Goal: Find specific page/section: Find specific page/section

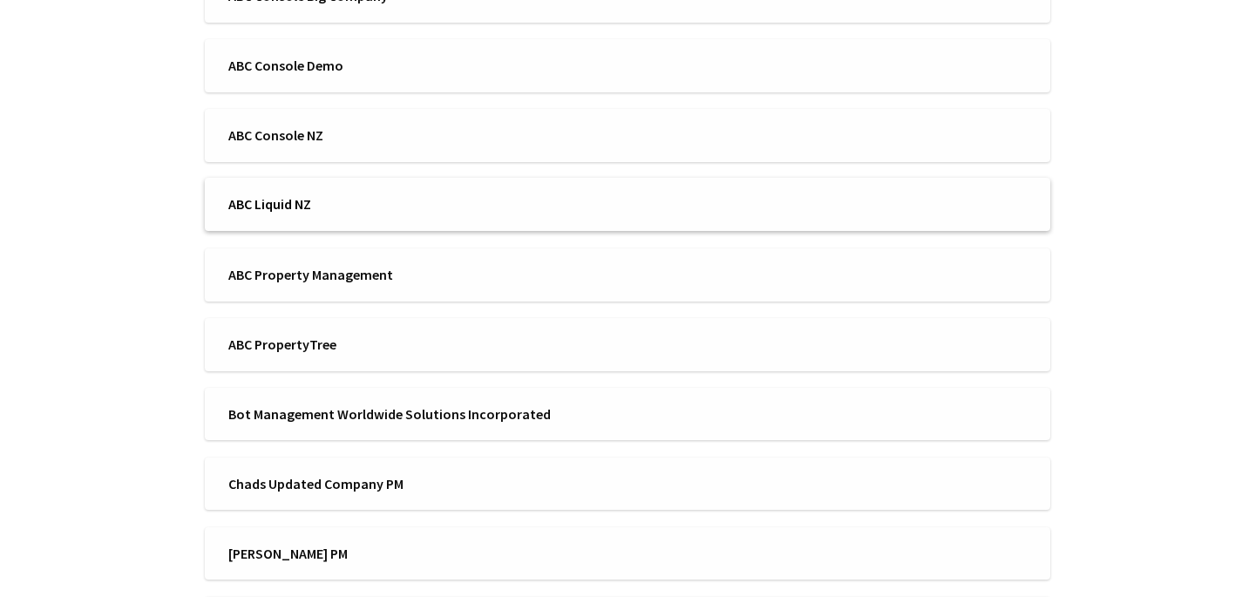
scroll to position [312, 0]
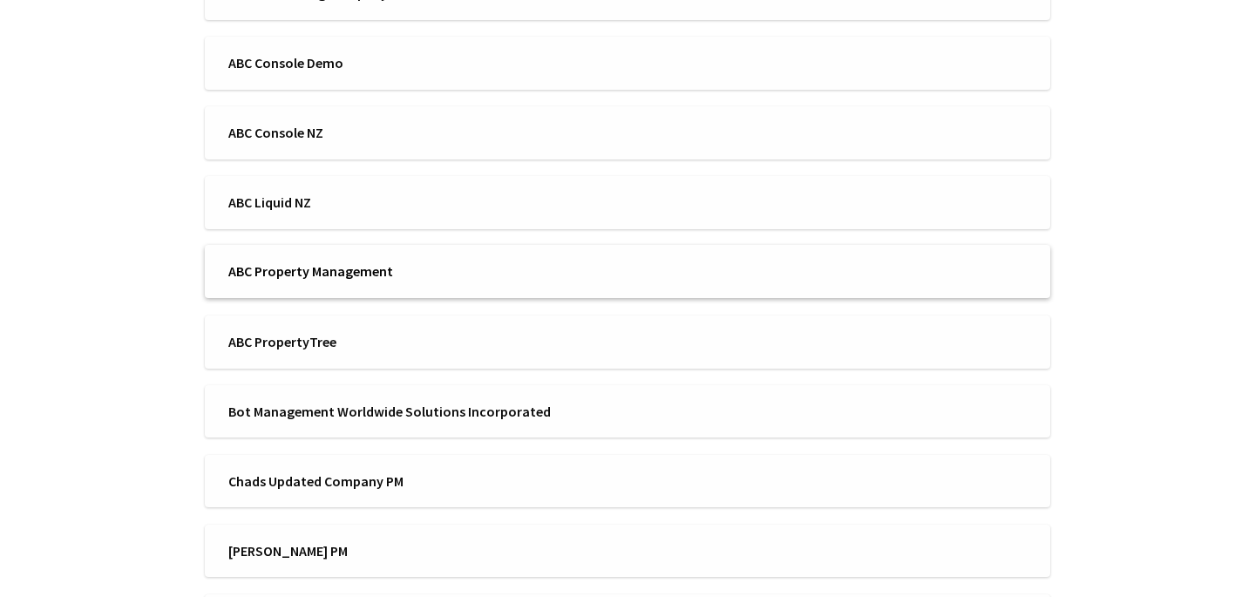
click at [309, 265] on span "ABC Property Management" at bounding box center [422, 270] width 388 height 19
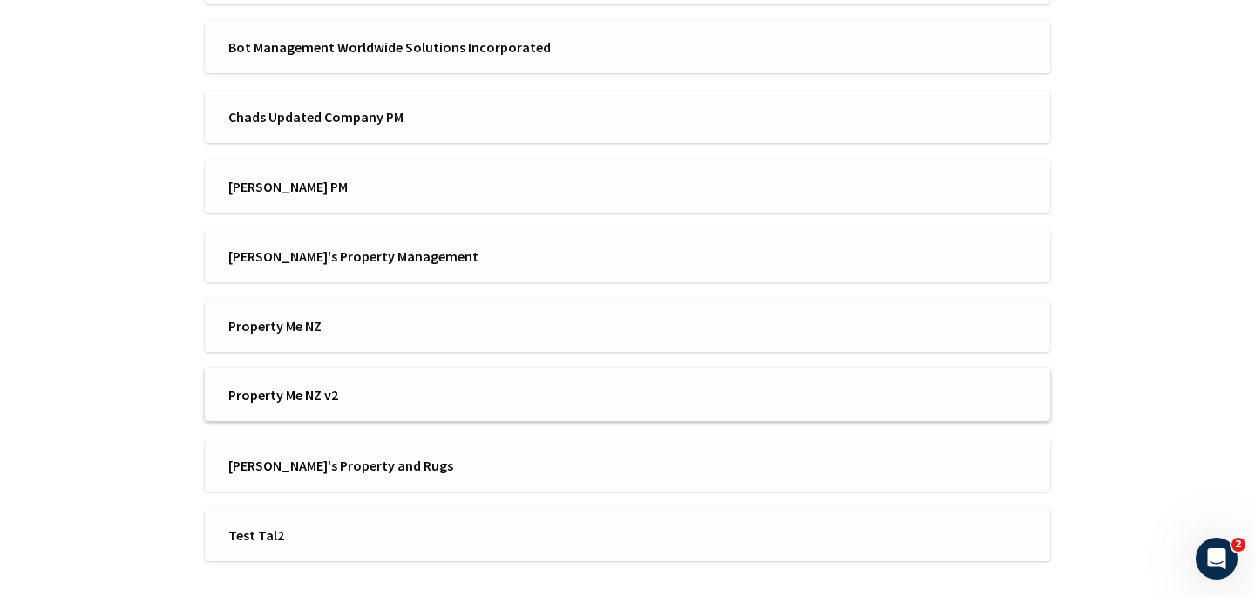
click at [316, 394] on span "Property Me NZ v2" at bounding box center [422, 394] width 388 height 19
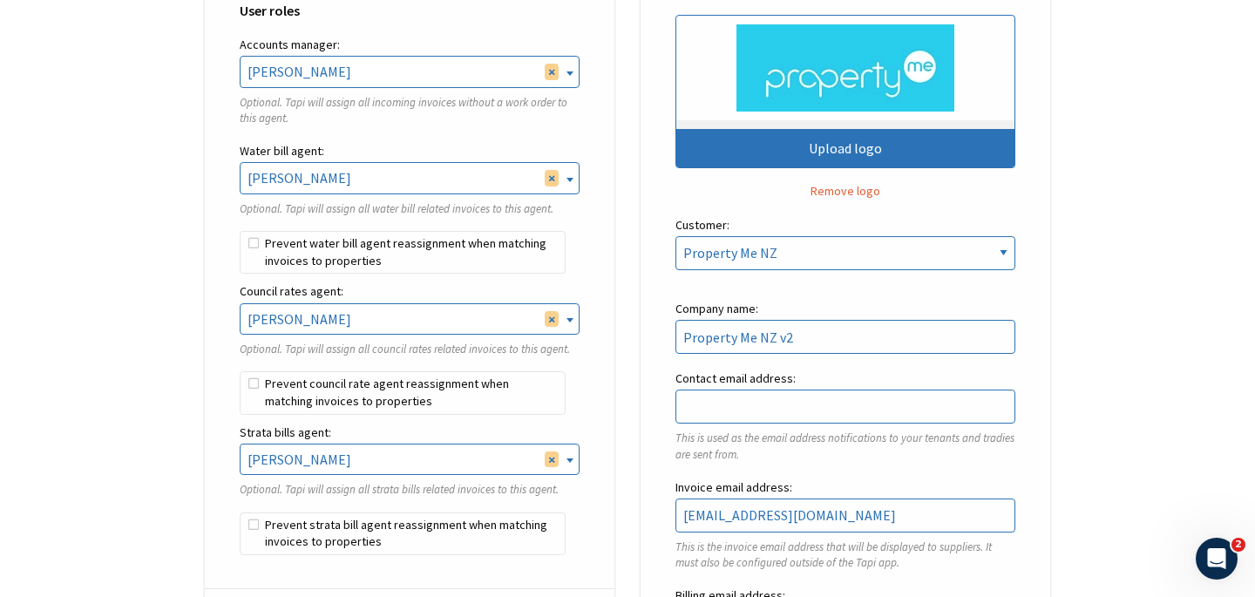
scroll to position [667, 0]
